Goal: Information Seeking & Learning: Learn about a topic

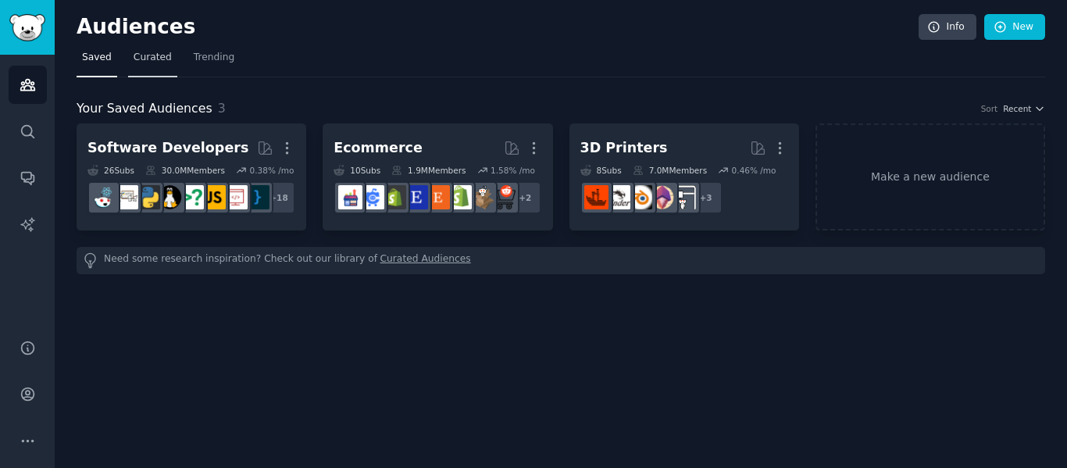
click at [137, 64] on span "Curated" at bounding box center [153, 58] width 38 height 14
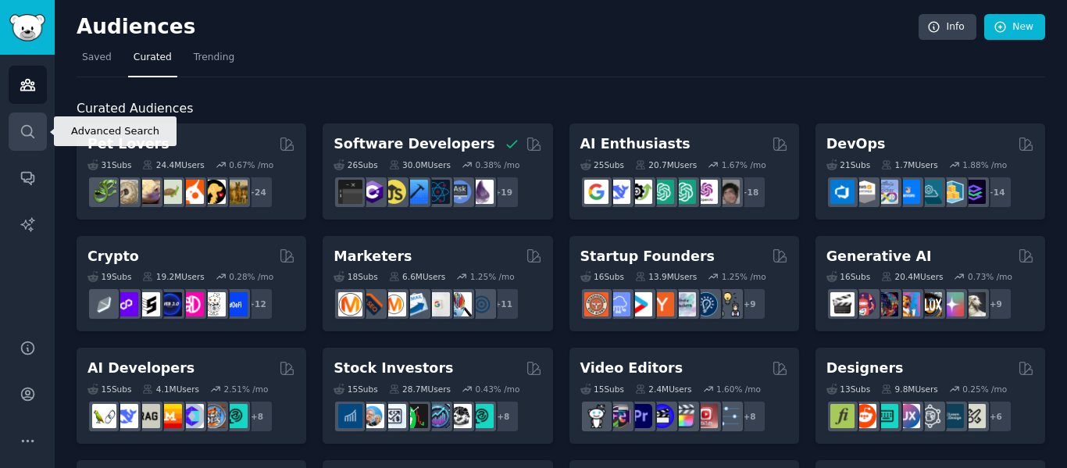
click at [31, 130] on icon "Sidebar" at bounding box center [27, 131] width 12 height 12
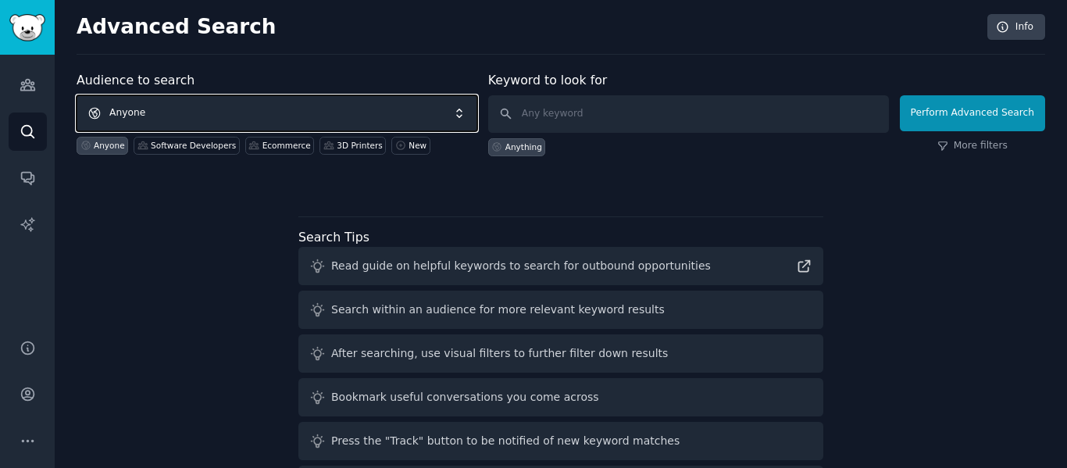
click at [250, 117] on span "Anyone" at bounding box center [277, 113] width 401 height 36
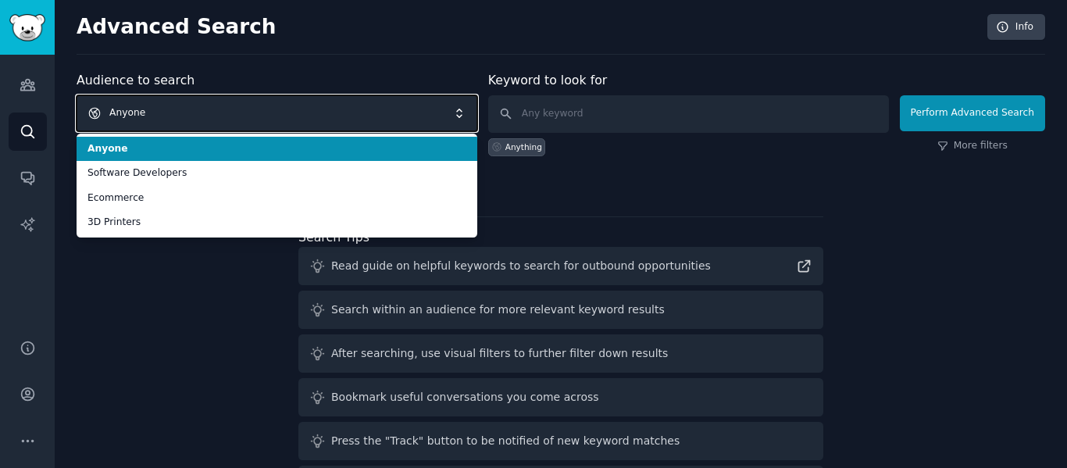
click at [250, 117] on span "Anyone" at bounding box center [277, 113] width 401 height 36
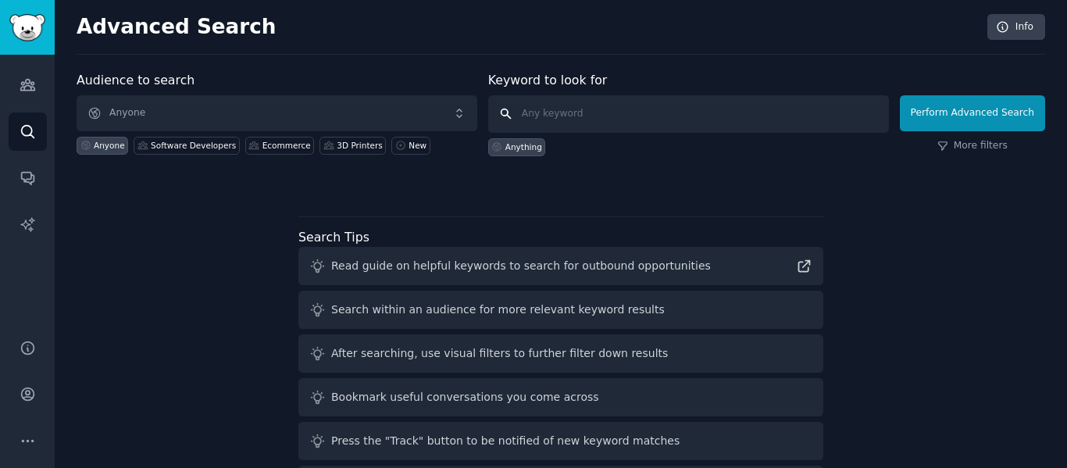
click at [570, 107] on input "text" at bounding box center [688, 113] width 401 height 37
type input "Bling"
click button "Perform Advanced Search" at bounding box center [972, 113] width 145 height 36
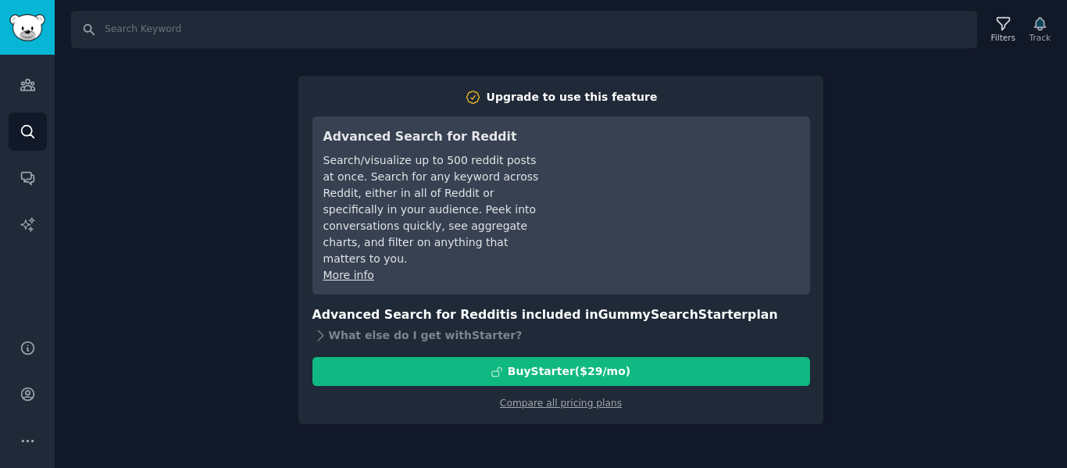
click at [878, 285] on div "Search Filters Track Upgrade to use this feature Advanced Search for Reddit Sea…" at bounding box center [561, 234] width 1012 height 468
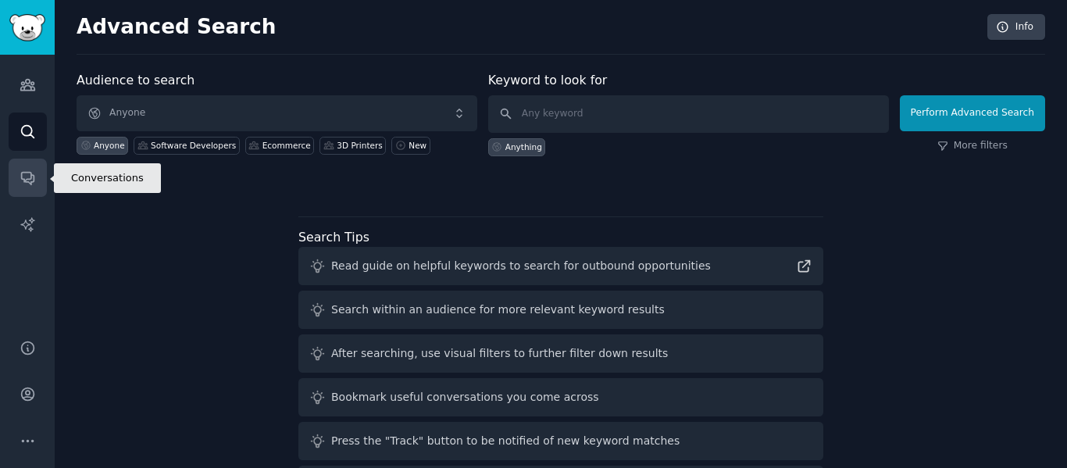
click at [17, 184] on link "Conversations" at bounding box center [28, 178] width 38 height 38
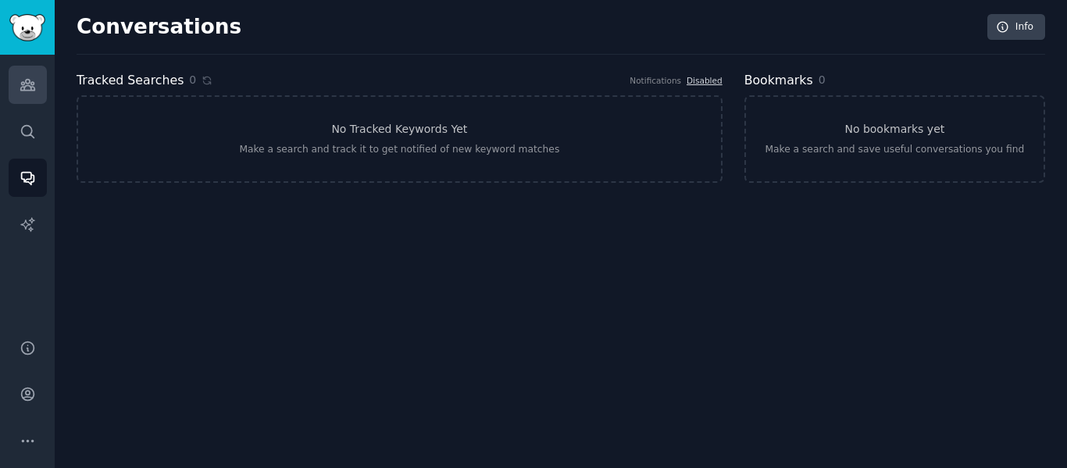
drag, startPoint x: 50, startPoint y: 92, endPoint x: 29, endPoint y: 92, distance: 21.1
click at [29, 92] on div "Audiences Search Conversations AI Reports" at bounding box center [27, 188] width 55 height 266
click at [29, 92] on icon "Sidebar" at bounding box center [28, 85] width 16 height 16
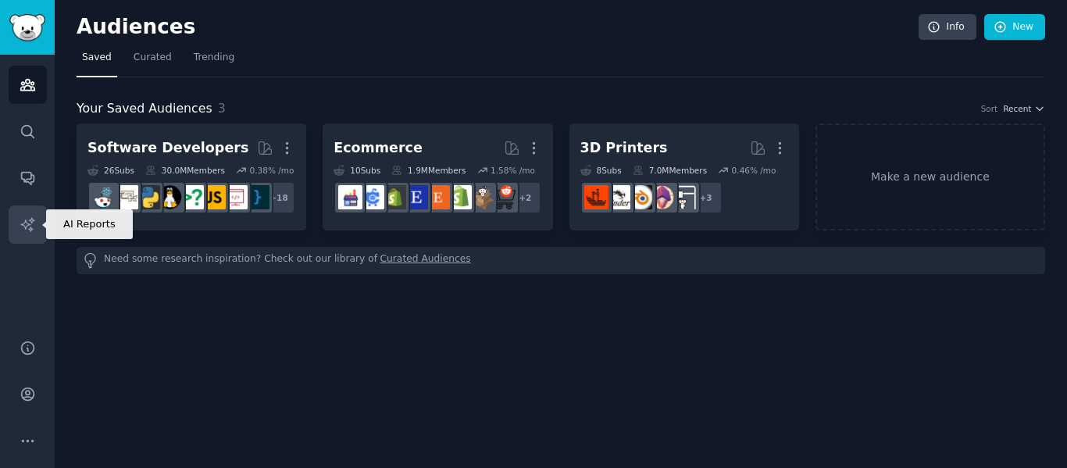
click at [16, 230] on link "AI Reports" at bounding box center [28, 224] width 38 height 38
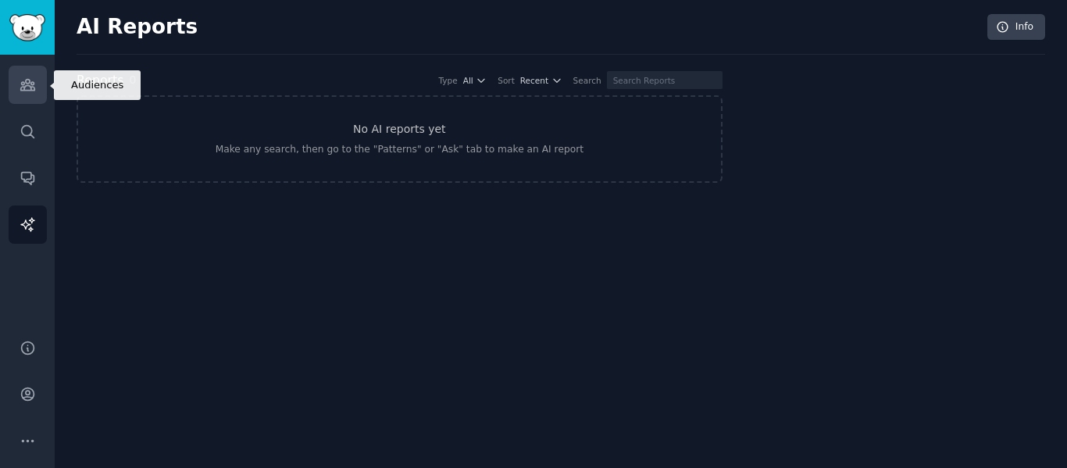
click at [26, 90] on icon "Sidebar" at bounding box center [27, 85] width 14 height 11
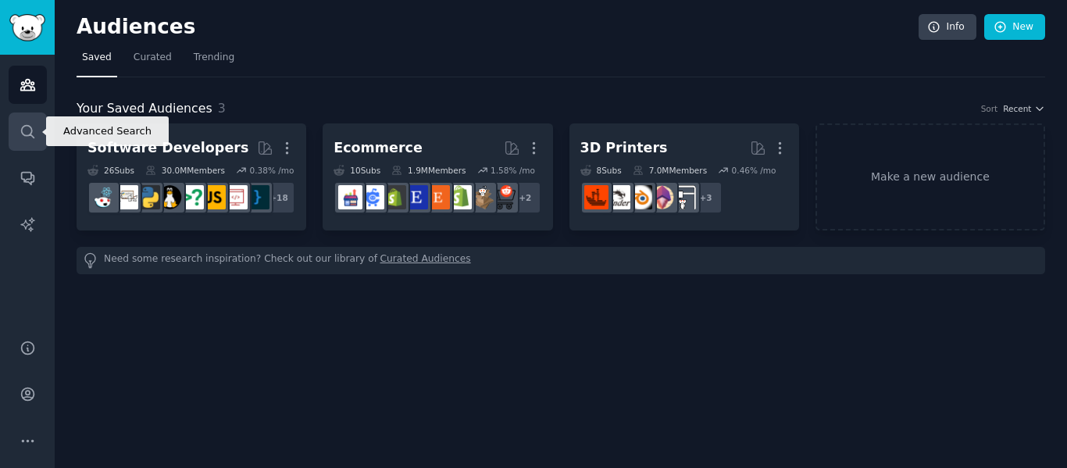
click at [28, 126] on icon "Sidebar" at bounding box center [27, 131] width 12 height 12
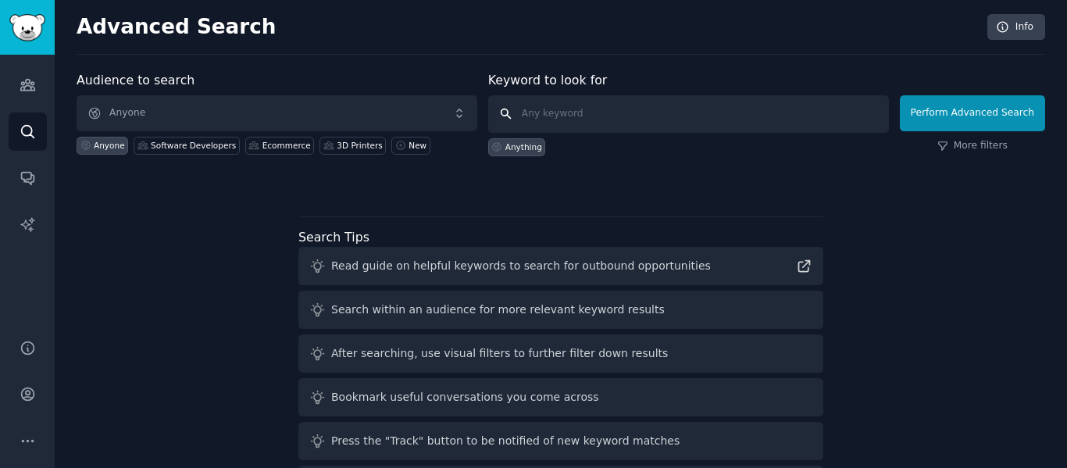
click at [565, 113] on input "text" at bounding box center [688, 113] width 401 height 37
type input "bling"
click button "Perform Advanced Search" at bounding box center [972, 113] width 145 height 36
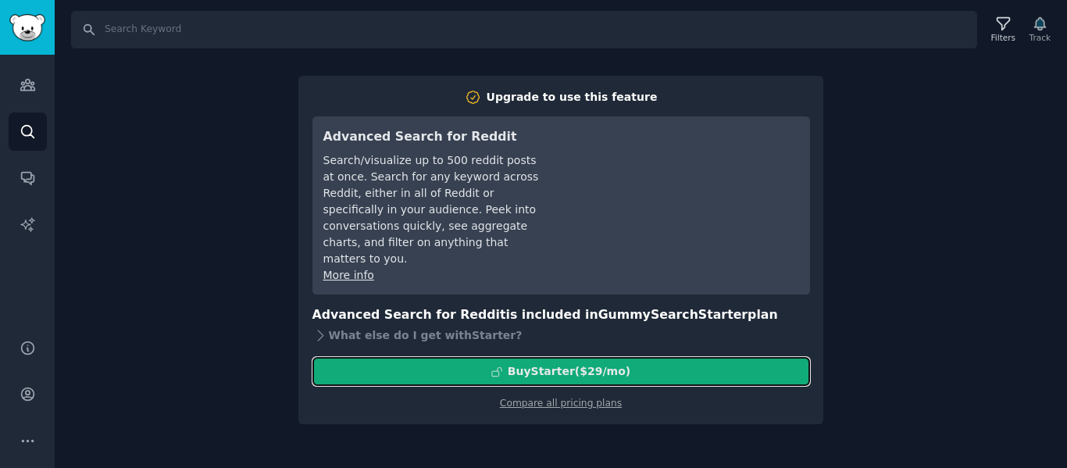
click at [591, 363] on button "Buy Starter ($ 29 /mo )" at bounding box center [561, 371] width 498 height 29
